Goal: Check status: Check status

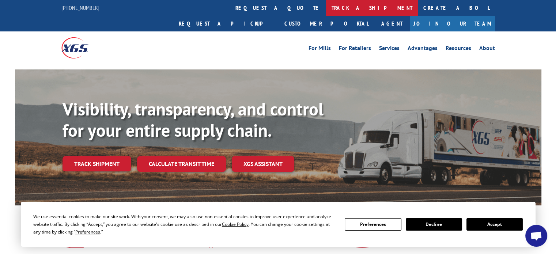
click at [326, 7] on link "track a shipment" at bounding box center [372, 8] width 92 height 16
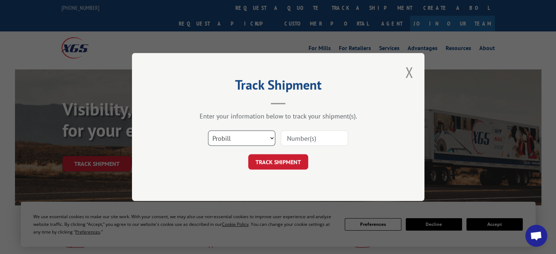
click at [252, 138] on select "Select category... Probill BOL PO" at bounding box center [241, 137] width 67 height 15
click at [326, 138] on input at bounding box center [314, 137] width 67 height 15
paste input "524280627"
type input "524280627"
click at [288, 159] on button "TRACK SHIPMENT" at bounding box center [278, 161] width 60 height 15
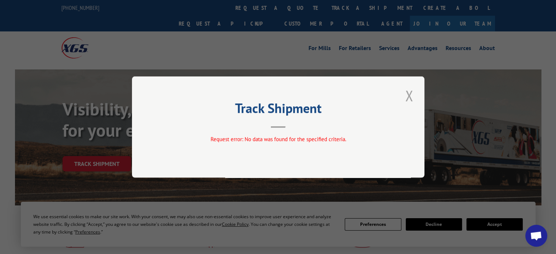
click at [407, 98] on button "Close modal" at bounding box center [409, 95] width 12 height 20
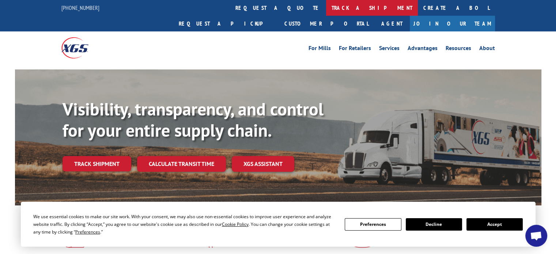
click at [326, 11] on link "track a shipment" at bounding box center [372, 8] width 92 height 16
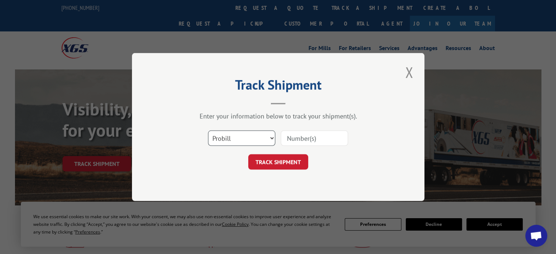
click at [264, 135] on select "Select category... Probill BOL PO" at bounding box center [241, 137] width 67 height 15
select select "bol"
click at [208, 130] on select "Select category... Probill BOL PO" at bounding box center [241, 137] width 67 height 15
drag, startPoint x: 297, startPoint y: 141, endPoint x: 298, endPoint y: 137, distance: 4.4
click at [297, 140] on input at bounding box center [314, 137] width 67 height 15
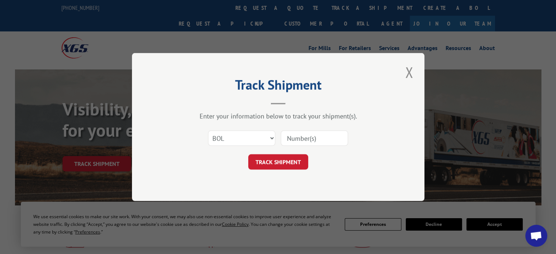
paste input "524280627"
type input "524280627"
click at [287, 163] on button "TRACK SHIPMENT" at bounding box center [278, 161] width 60 height 15
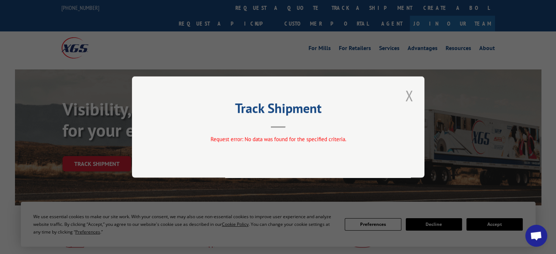
click at [411, 97] on button "Close modal" at bounding box center [409, 95] width 12 height 20
